Goal: Task Accomplishment & Management: Manage account settings

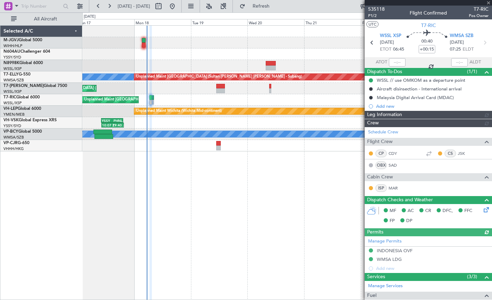
type input "[PERSON_NAME] (EYU)"
type input "A0727"
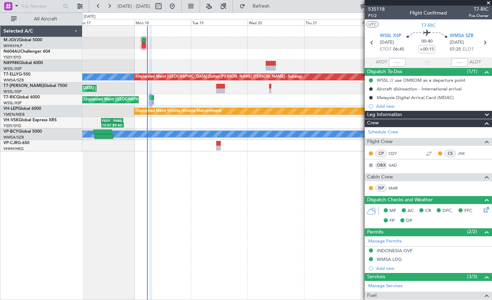
type input "[PERSON_NAME] (EYU)"
type input "A0727"
click at [197, 168] on div "Planned Maint [GEOGRAPHIC_DATA] (Seletar) [PERSON_NAME] Unplanned Maint [GEOGRA…" at bounding box center [287, 162] width 410 height 275
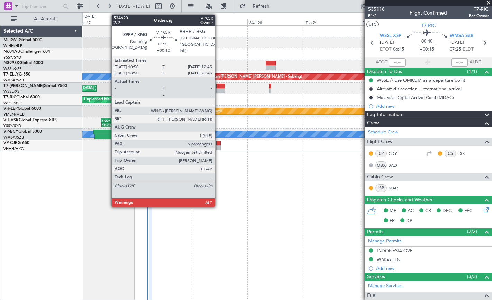
click at [218, 146] on div at bounding box center [218, 147] width 5 height 5
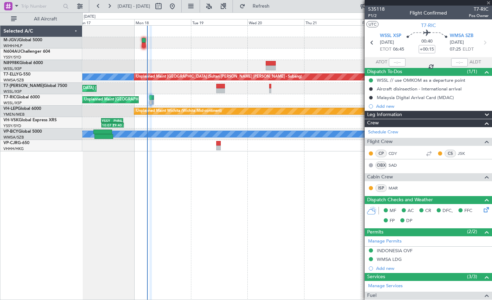
type input "+00:10"
type input "9"
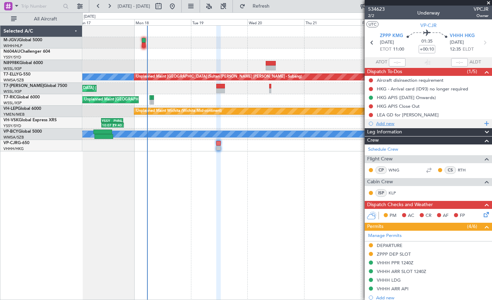
click at [391, 124] on div "Add new" at bounding box center [429, 123] width 106 height 6
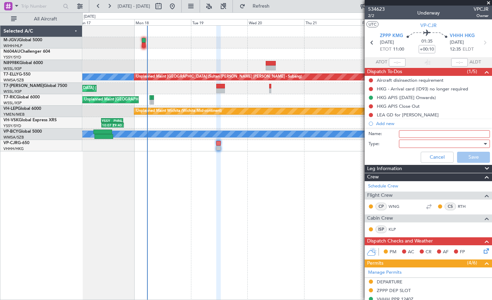
click at [410, 133] on input "Name:" at bounding box center [444, 134] width 91 height 8
type input "FPL"
click at [409, 145] on div at bounding box center [442, 143] width 81 height 10
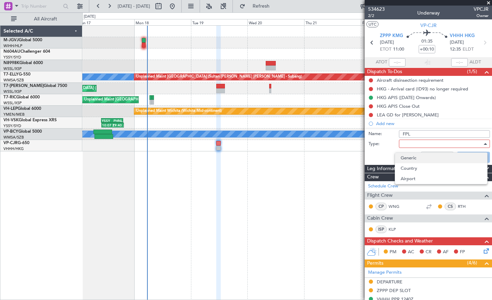
click at [416, 156] on span "Generic" at bounding box center [441, 158] width 81 height 10
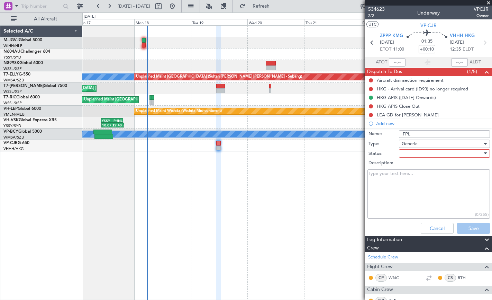
click at [408, 152] on div at bounding box center [442, 153] width 81 height 10
click at [411, 166] on span "Not Started" at bounding box center [441, 167] width 81 height 10
click at [395, 178] on textarea "Description:" at bounding box center [429, 194] width 123 height 50
paste textarea "Fuel: 24500lb (already refuelled on arrival 14/8) Cruise: 12500m Passenger: 9 p…"
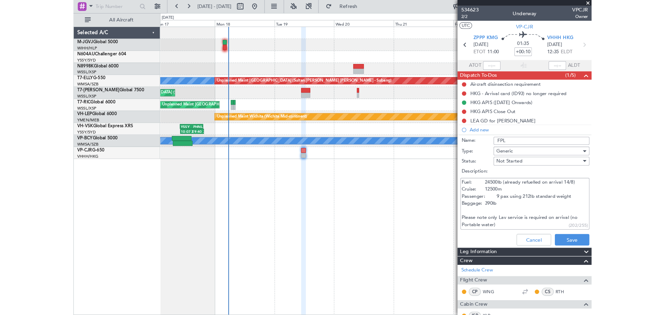
scroll to position [6, 0]
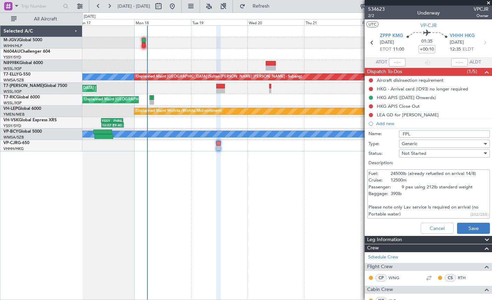
type textarea "Fuel: 24500lb (already refuelled on arrival 14/8) Cruise: 12500m Passenger: 9 p…"
click at [465, 228] on button "Save" at bounding box center [473, 228] width 33 height 11
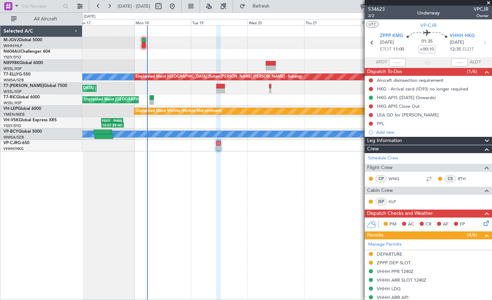
click at [252, 198] on div "Planned Maint [GEOGRAPHIC_DATA] (Seletar) [PERSON_NAME] Unplanned Maint [GEOGRA…" at bounding box center [287, 162] width 410 height 275
